Goal: Task Accomplishment & Management: Manage account settings

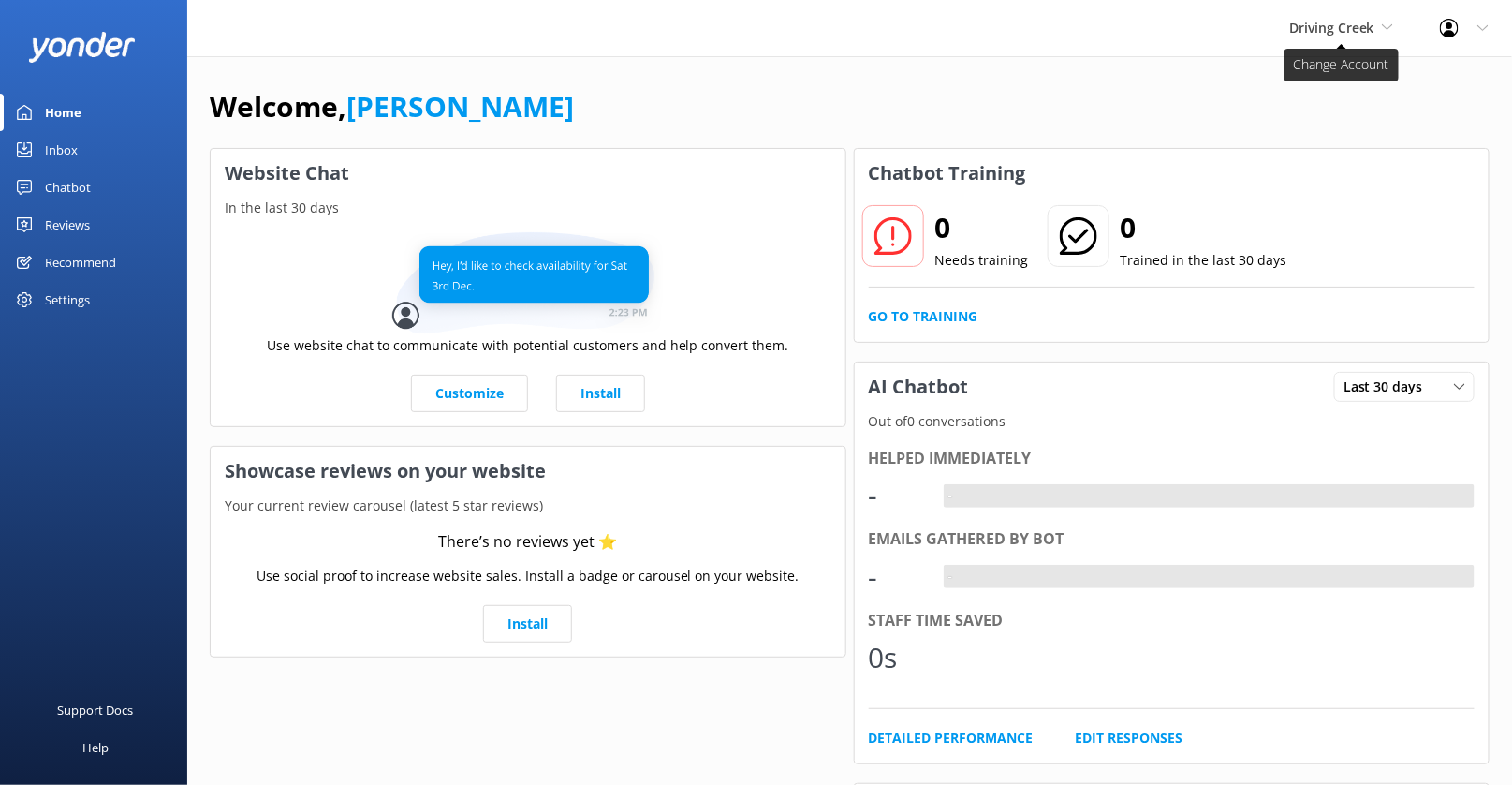
click at [1342, 27] on span "Driving Creek" at bounding box center [1331, 27] width 85 height 18
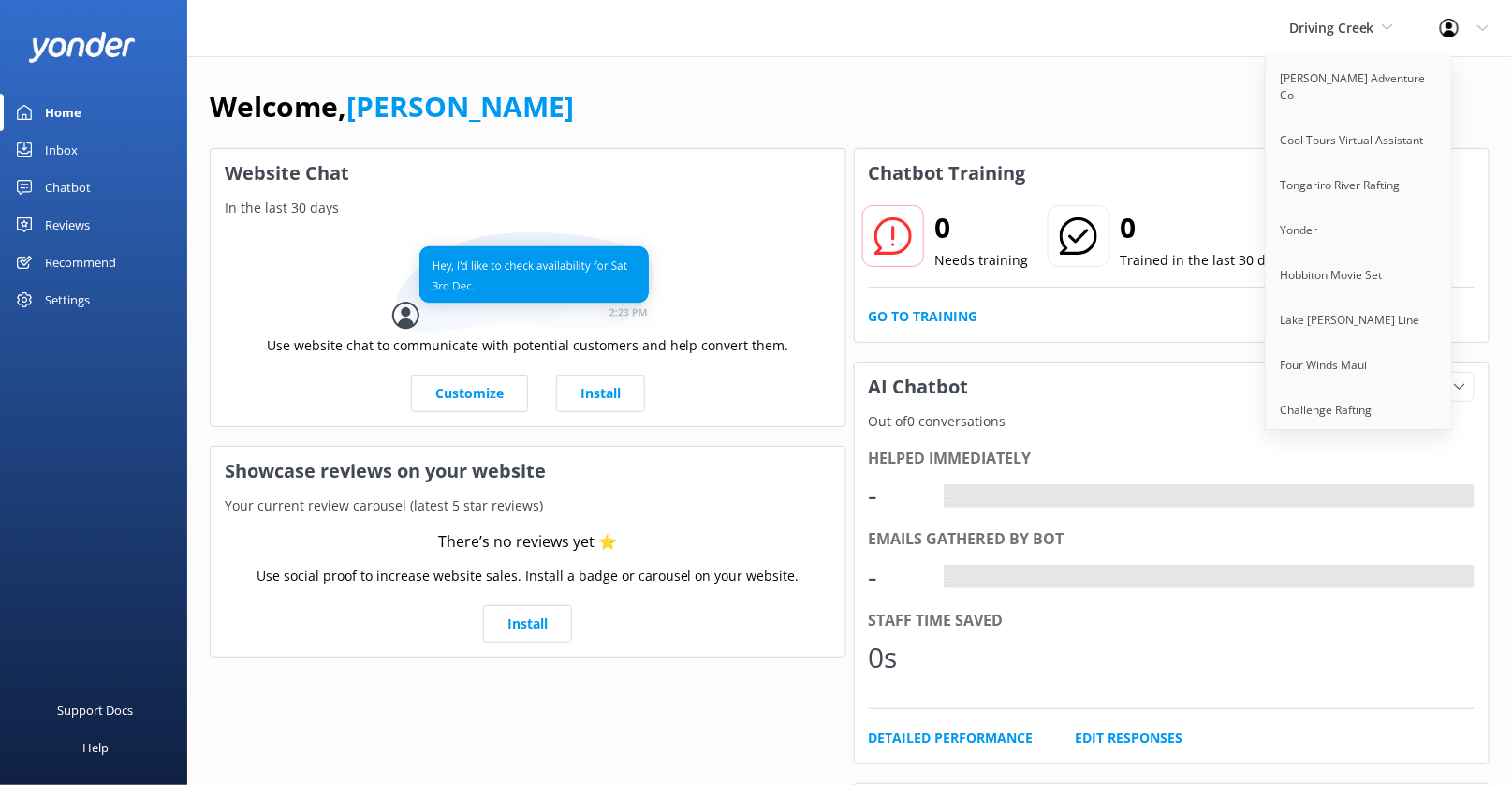
click at [1112, 106] on div "Welcome, Kendall Malone" at bounding box center [849, 116] width 1280 height 64
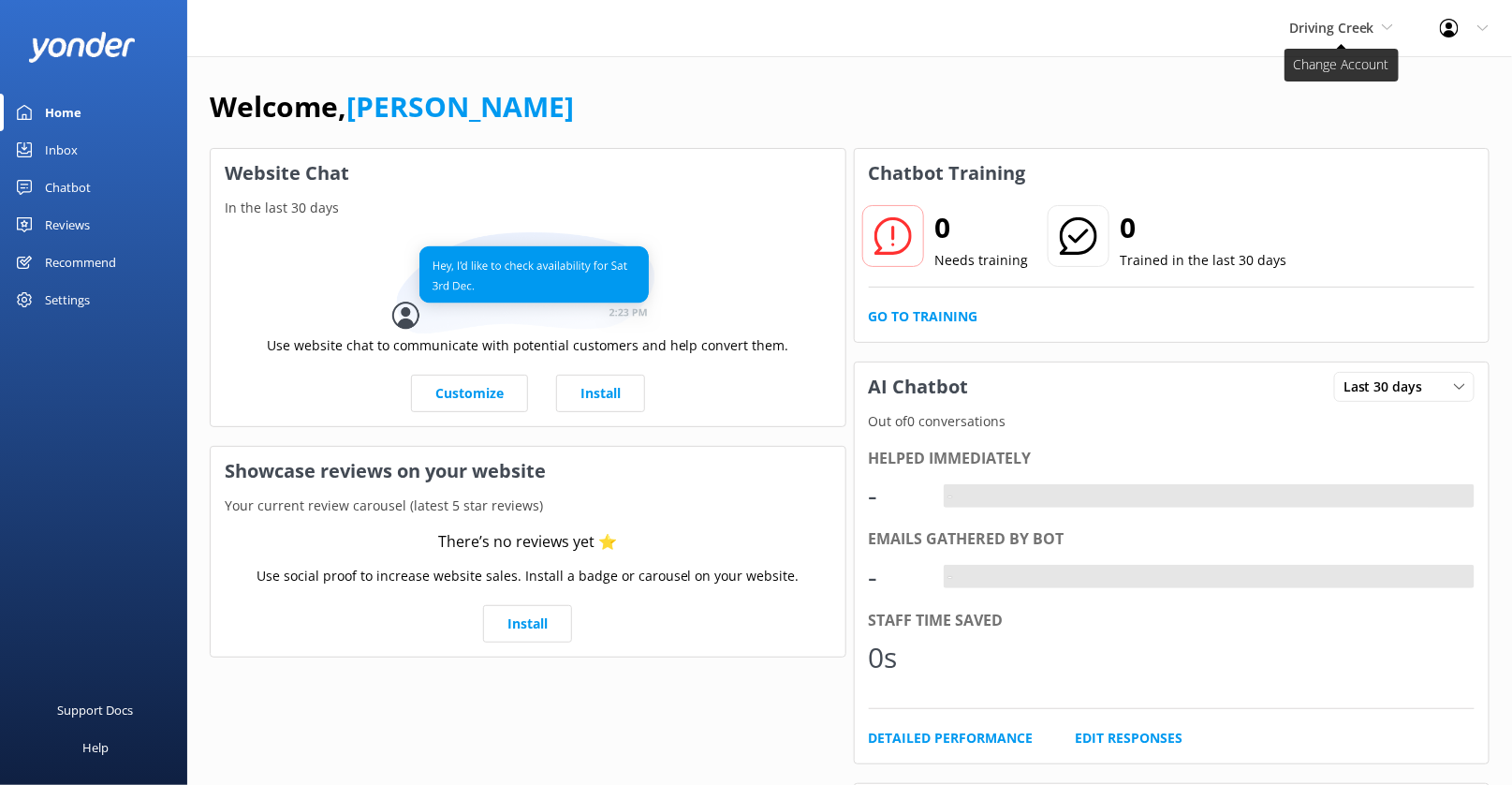
click at [1374, 20] on span "Driving Creek" at bounding box center [1341, 28] width 104 height 21
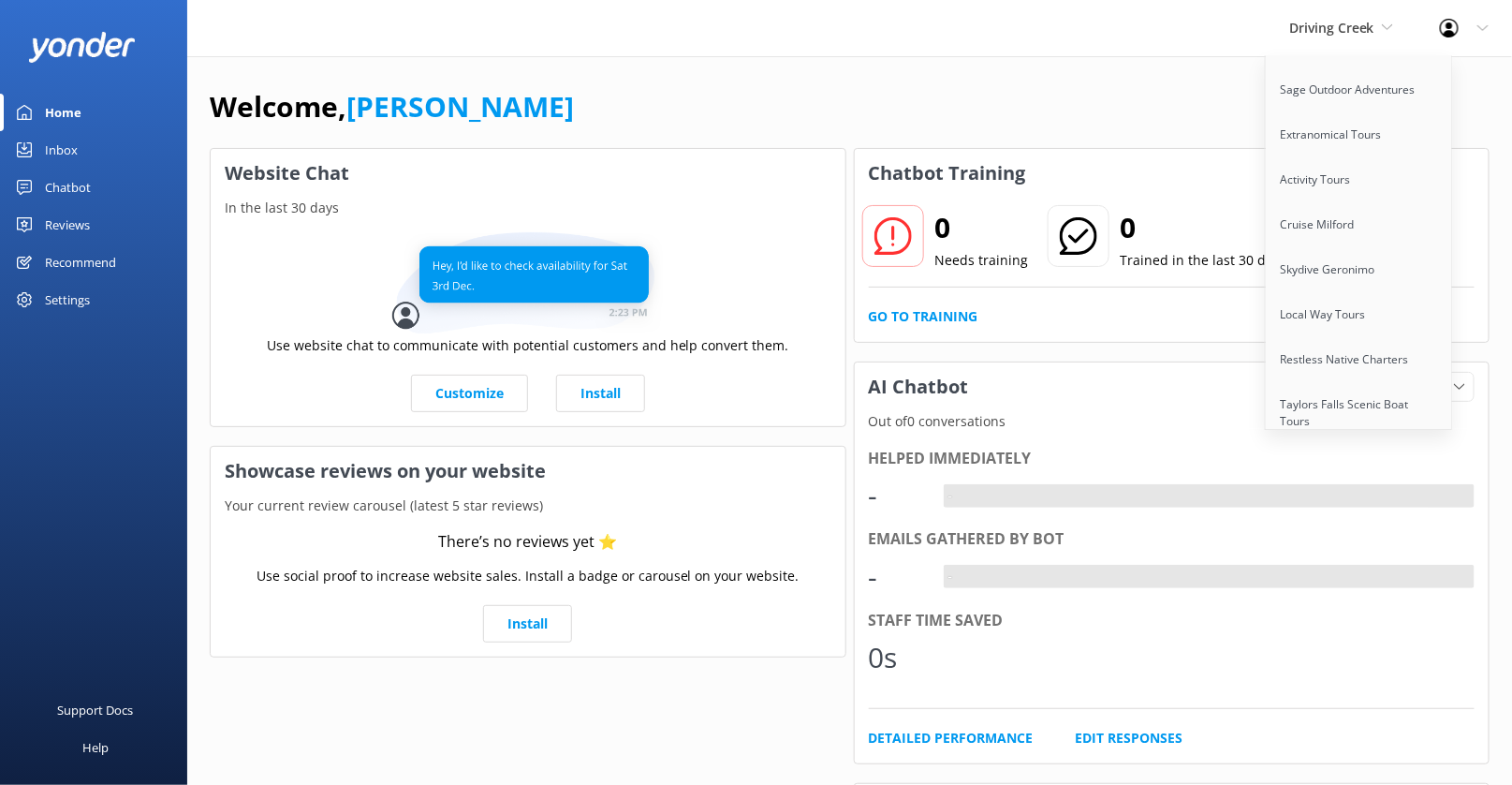
scroll to position [2356, 0]
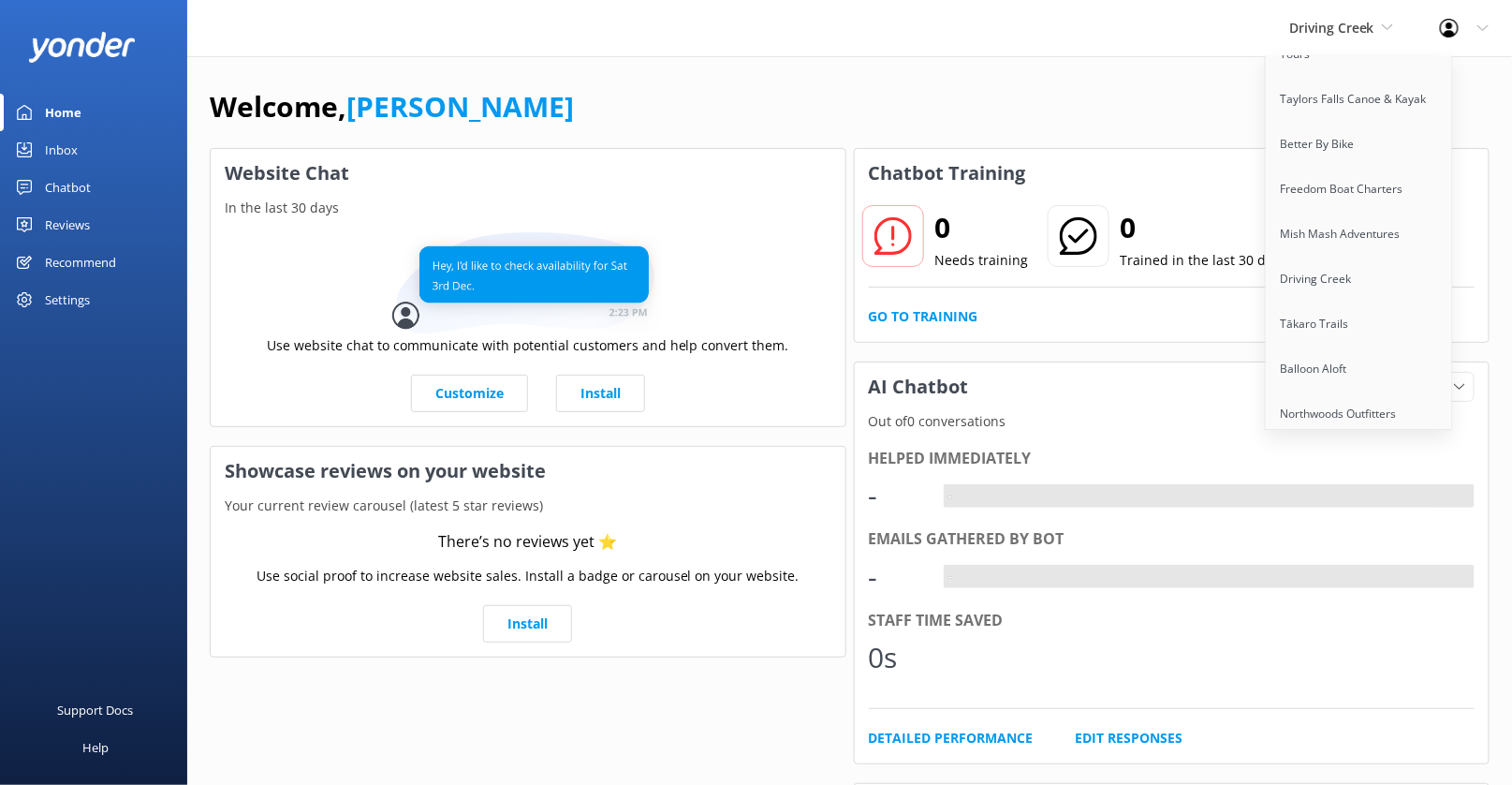
click at [1354, 437] on link "Aruba's Activities Expert" at bounding box center [1359, 459] width 187 height 45
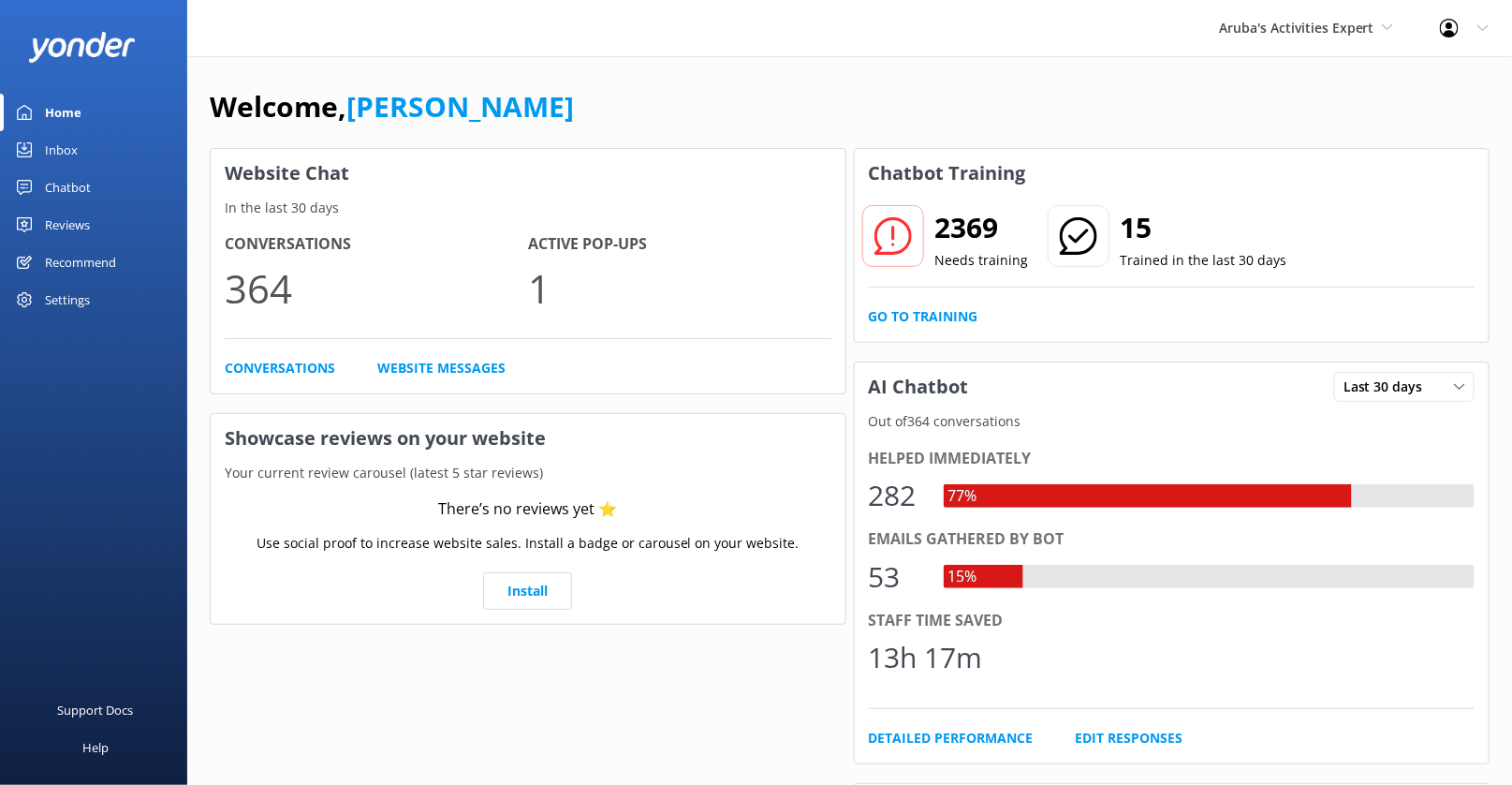
click at [80, 304] on div "Settings" at bounding box center [67, 300] width 45 height 37
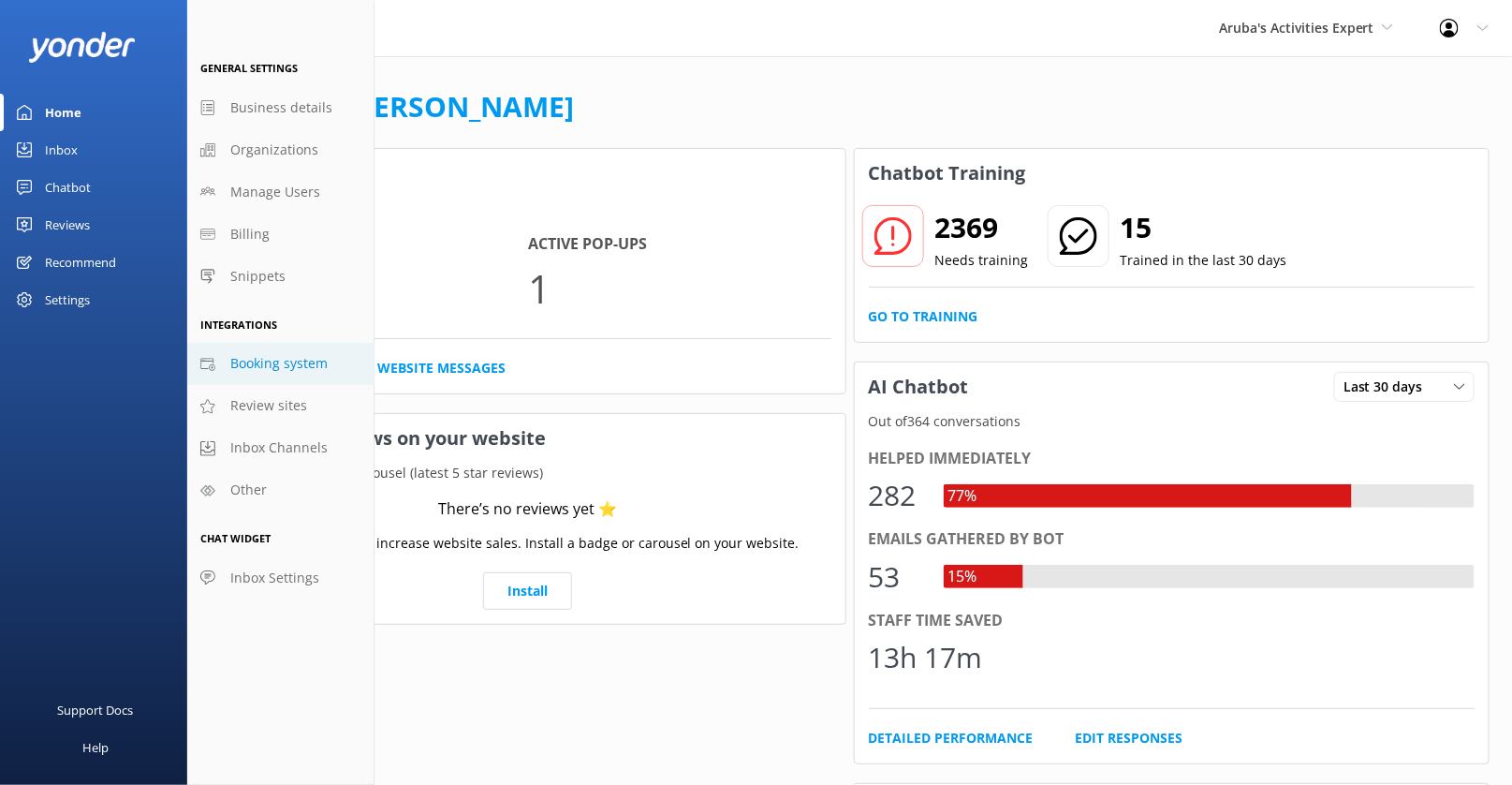
click at [287, 363] on span "Booking system" at bounding box center [279, 363] width 97 height 21
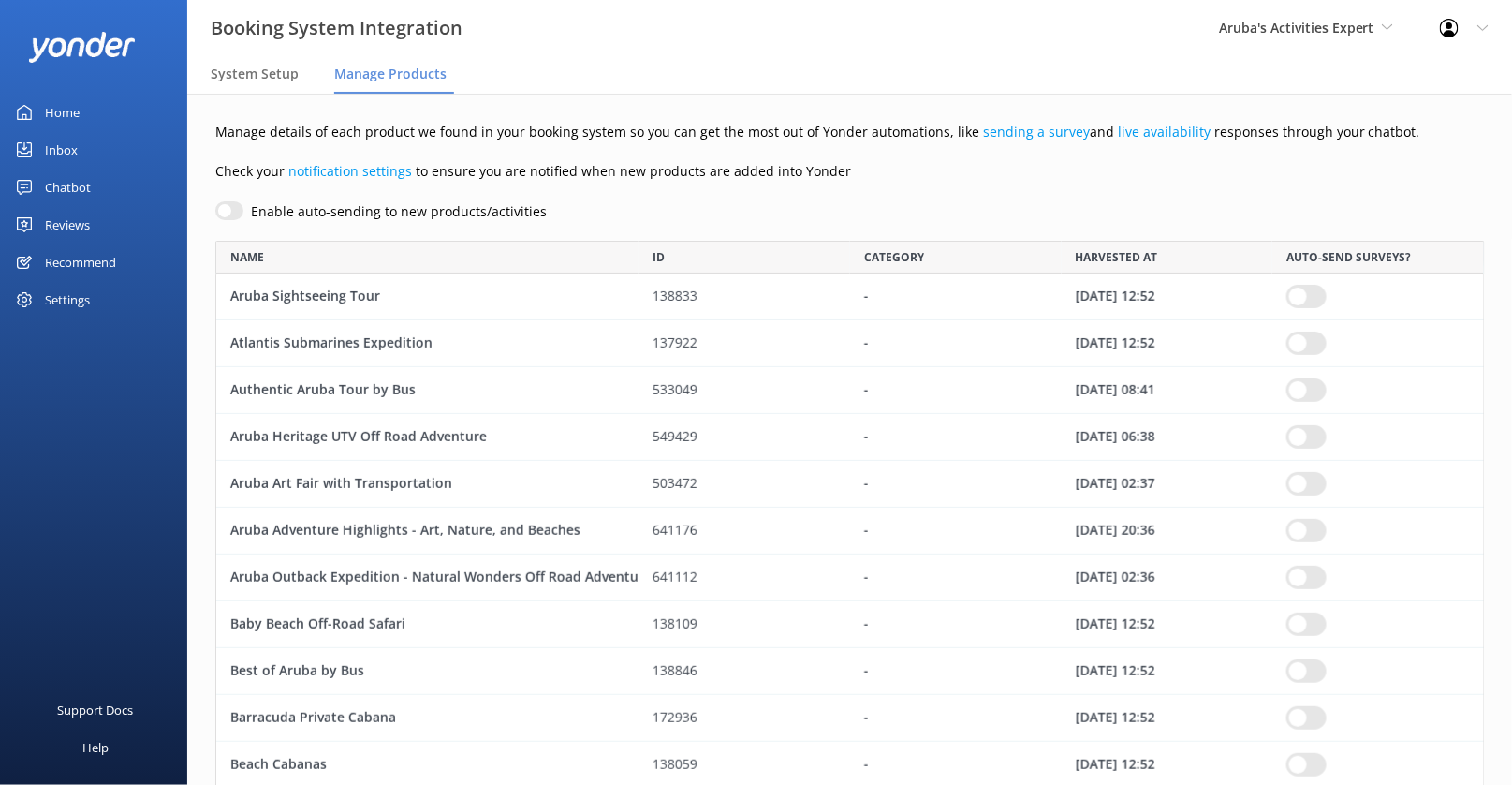
scroll to position [15, 0]
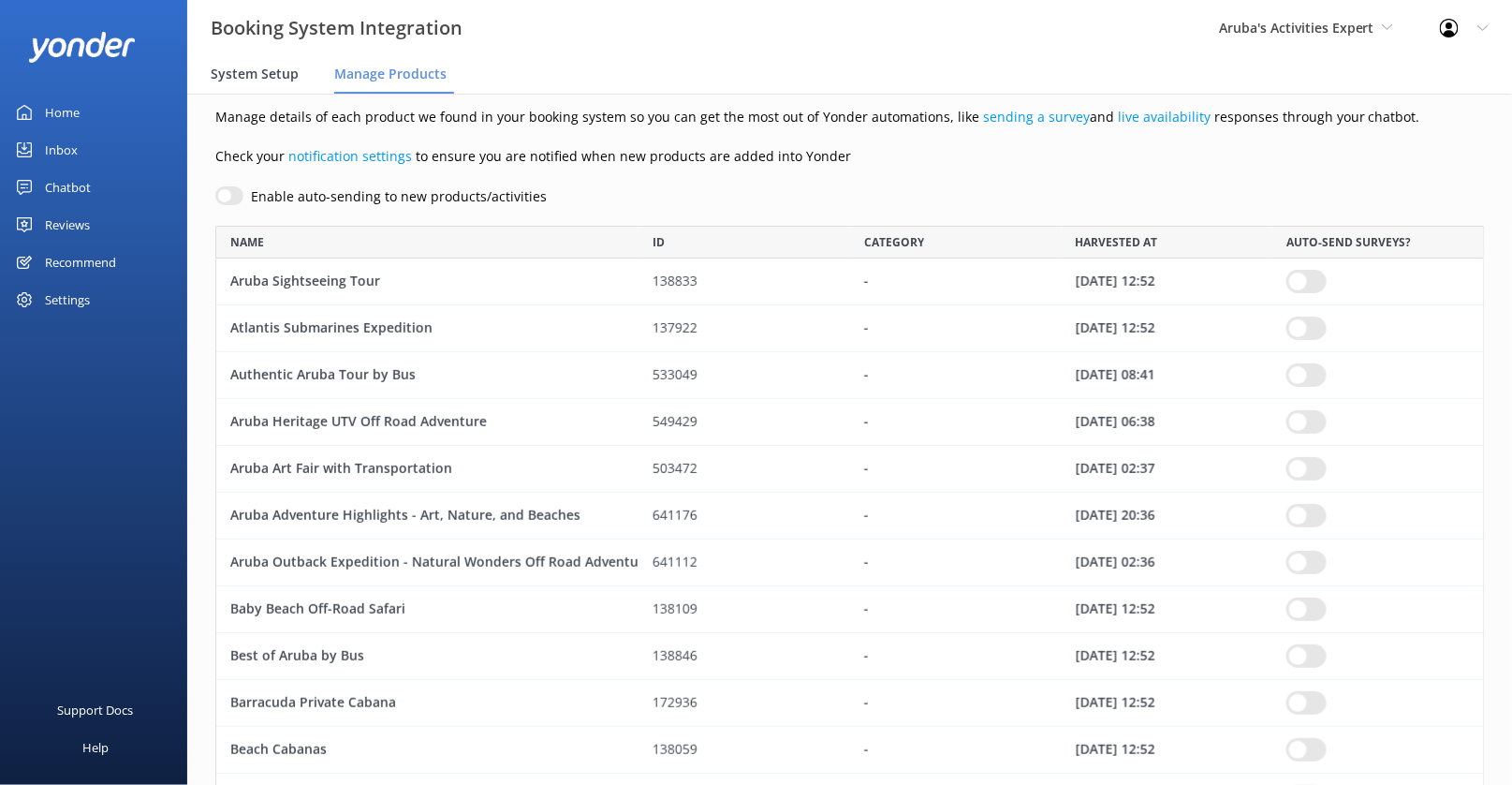
click at [248, 71] on span "System Setup" at bounding box center [255, 74] width 88 height 19
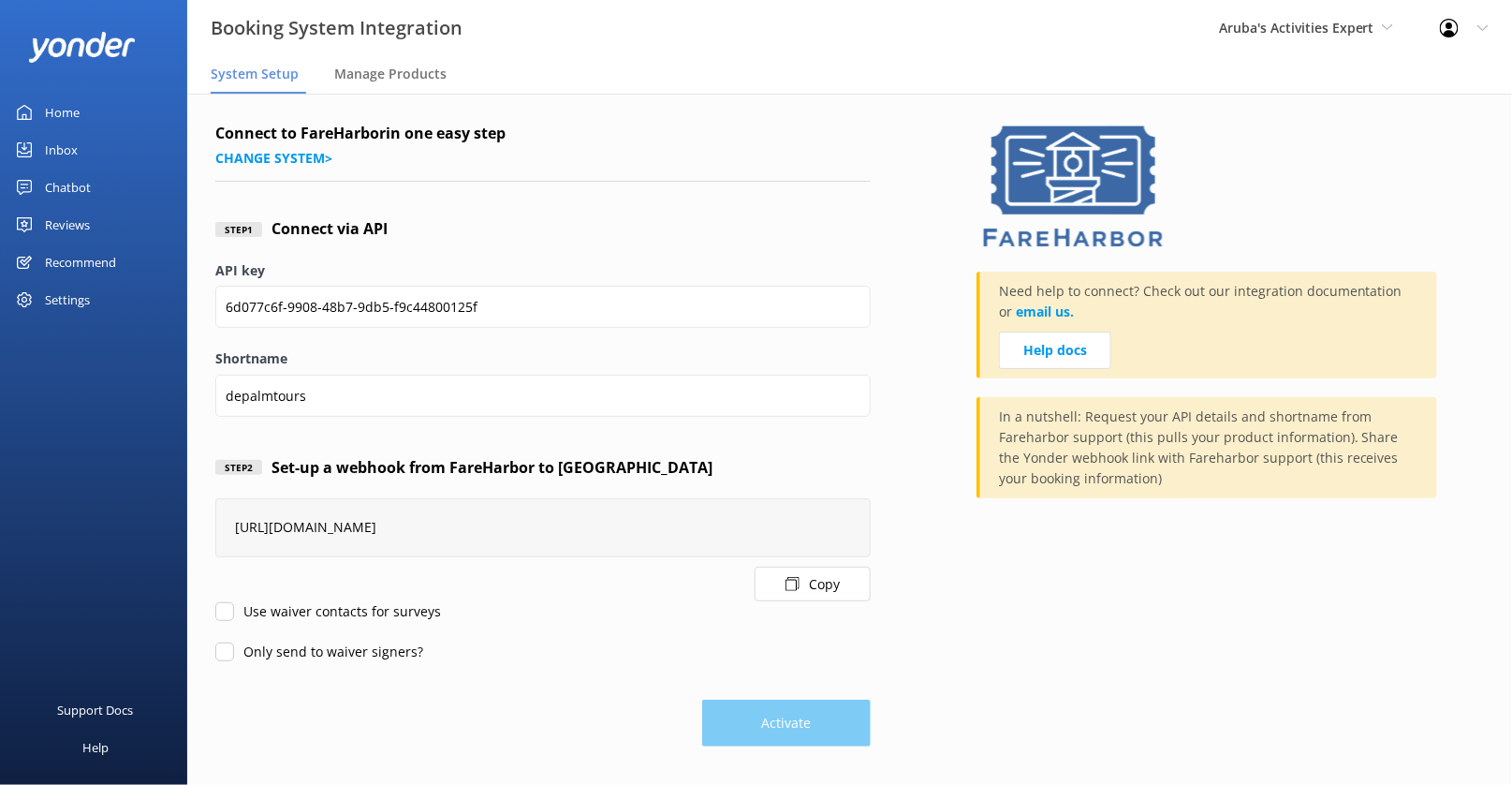
click at [58, 105] on div "Home" at bounding box center [62, 112] width 35 height 37
